Goal: Navigation & Orientation: Find specific page/section

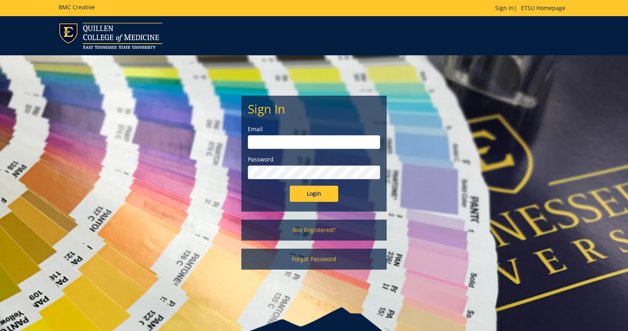
type input "[EMAIL_ADDRESS][DOMAIN_NAME]"
click at [307, 195] on input "Login" at bounding box center [314, 194] width 48 height 16
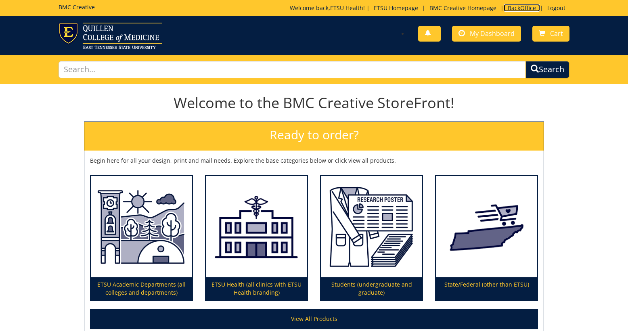
click at [513, 9] on link "BackOffice" at bounding box center [522, 8] width 36 height 8
